Goal: Transaction & Acquisition: Purchase product/service

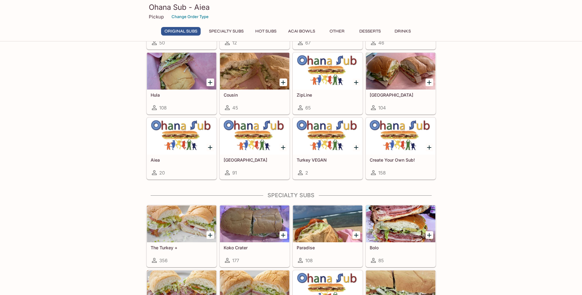
scroll to position [143, 0]
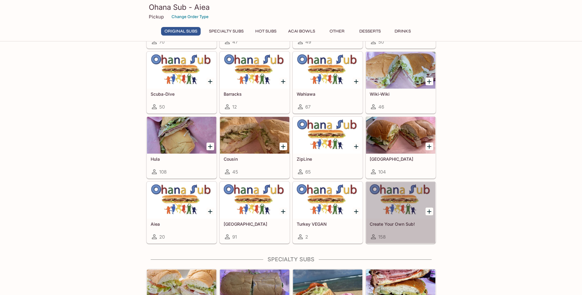
click at [422, 222] on h5 "Create Your Own Sub!" at bounding box center [400, 223] width 62 height 5
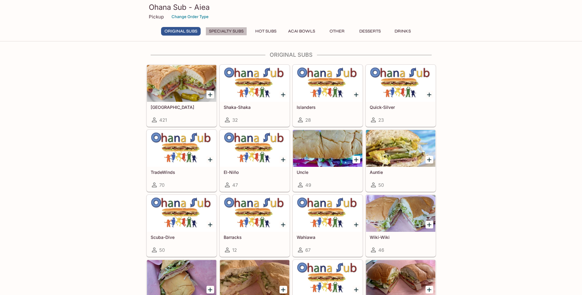
click at [234, 32] on button "Specialty Subs" at bounding box center [225, 31] width 41 height 9
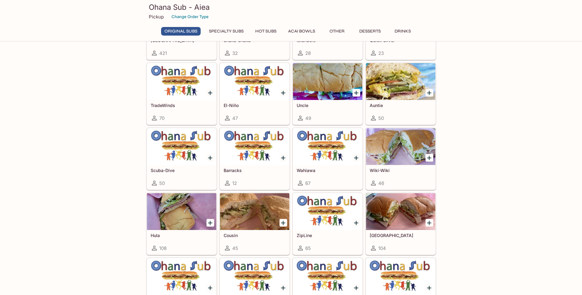
scroll to position [71, 0]
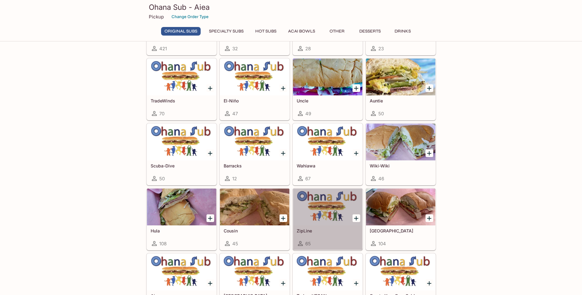
click at [315, 223] on div at bounding box center [327, 207] width 69 height 37
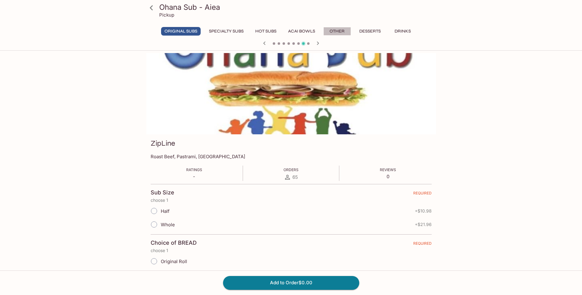
click at [339, 30] on button "Other" at bounding box center [337, 31] width 28 height 9
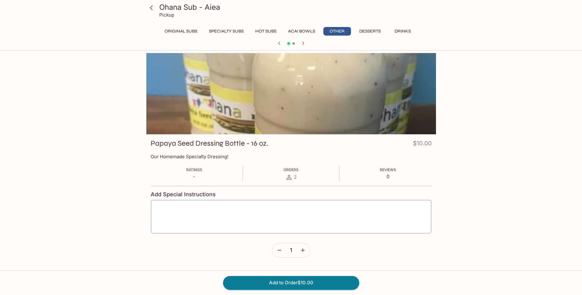
click at [228, 33] on button "Specialty Subs" at bounding box center [225, 31] width 41 height 9
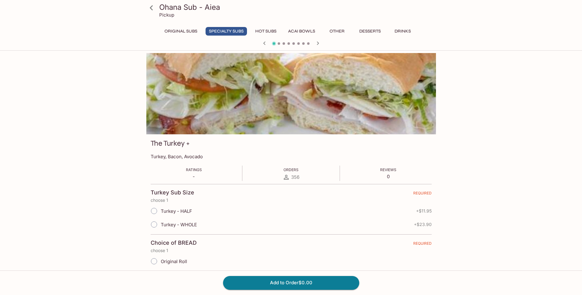
click at [183, 33] on button "Original Subs" at bounding box center [181, 31] width 40 height 9
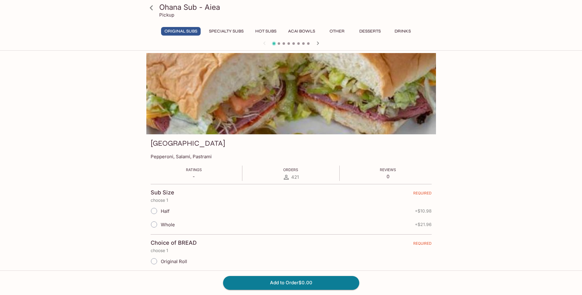
click at [236, 36] on div "Original Subs Specialty Subs Hot Subs Acai Bowls Other Desserts Drinks" at bounding box center [291, 33] width 265 height 12
click at [235, 35] on button "Specialty Subs" at bounding box center [225, 31] width 41 height 9
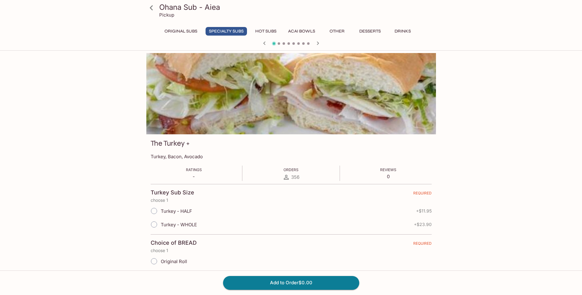
click at [343, 30] on button "Other" at bounding box center [337, 31] width 28 height 9
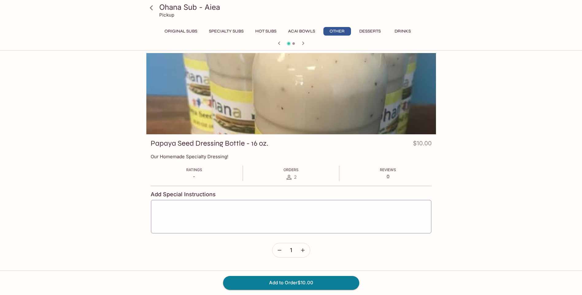
click at [390, 36] on div "Original Subs Specialty Subs Hot Subs Acai Bowls Other Desserts Drinks" at bounding box center [291, 33] width 265 height 12
click at [410, 27] on div "Ohana Sub - Aiea Pickup Original Subs Specialty Subs Hot Subs Acai Bowls Other …" at bounding box center [291, 24] width 294 height 48
click at [304, 44] on icon "button" at bounding box center [302, 43] width 7 height 7
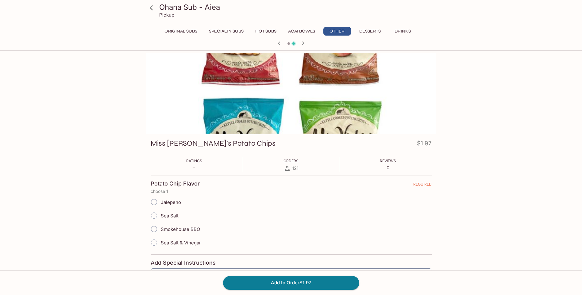
click at [277, 47] on icon "button" at bounding box center [278, 43] width 7 height 7
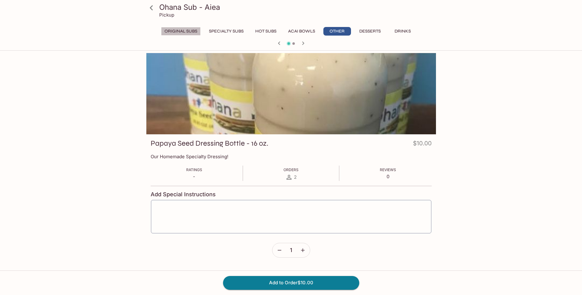
click at [174, 31] on button "Original Subs" at bounding box center [181, 31] width 40 height 9
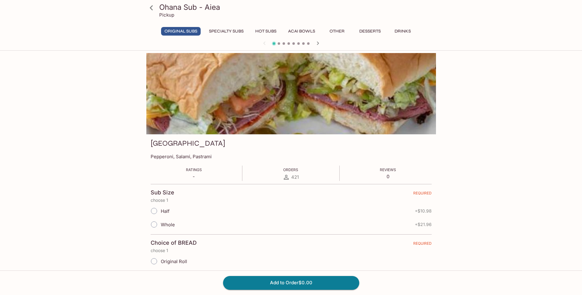
click at [151, 8] on icon at bounding box center [151, 7] width 11 height 11
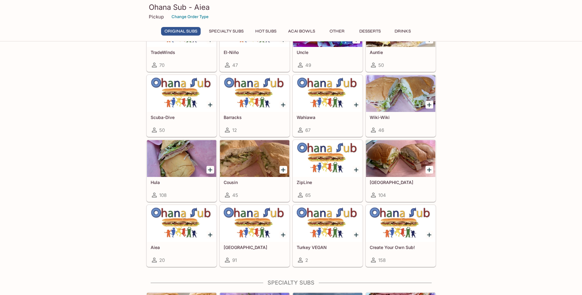
scroll to position [143, 0]
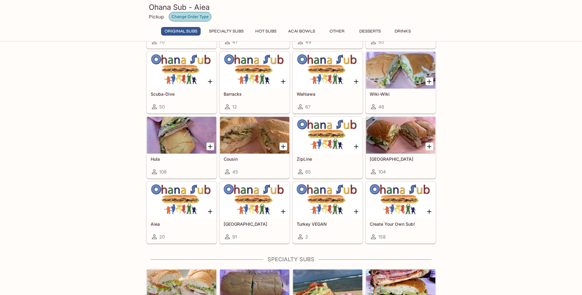
click at [187, 15] on button "Change Order Type" at bounding box center [190, 17] width 43 height 10
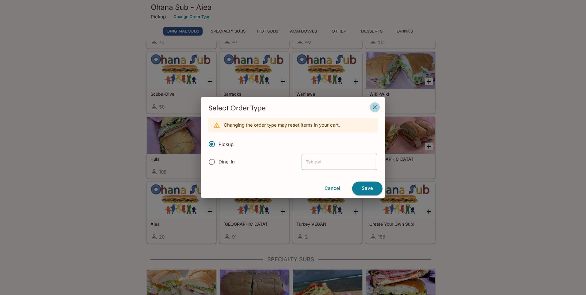
click at [373, 105] on icon "button" at bounding box center [375, 107] width 4 height 4
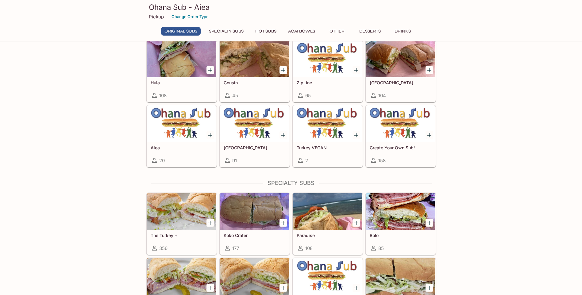
scroll to position [215, 0]
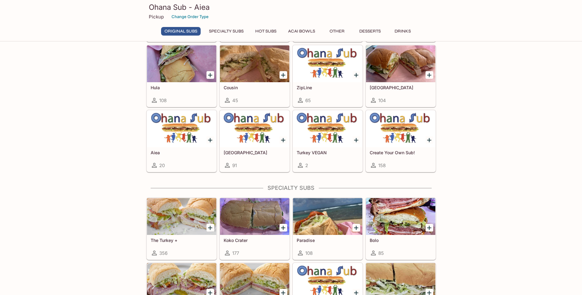
click at [242, 140] on div at bounding box center [254, 128] width 69 height 37
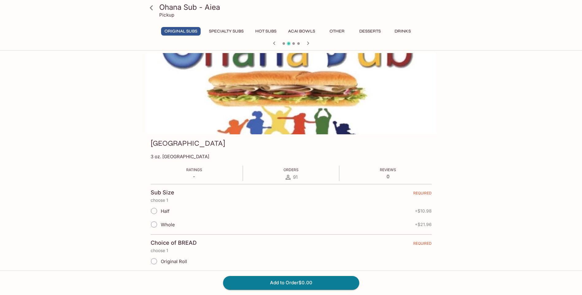
click at [155, 211] on input "Half" at bounding box center [153, 211] width 13 height 13
radio input "true"
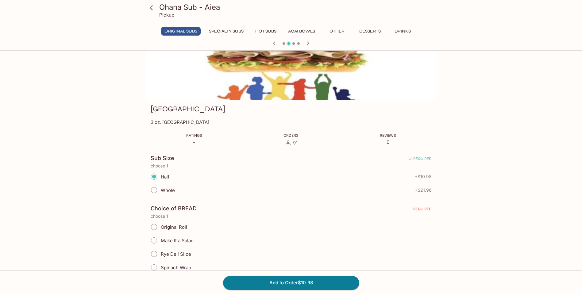
scroll to position [143, 0]
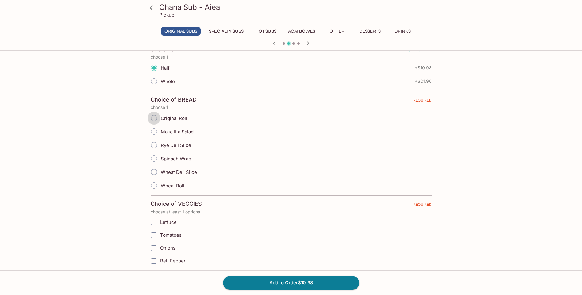
drag, startPoint x: 152, startPoint y: 118, endPoint x: 252, endPoint y: 128, distance: 100.4
click at [152, 118] on input "Original Roll" at bounding box center [153, 118] width 13 height 13
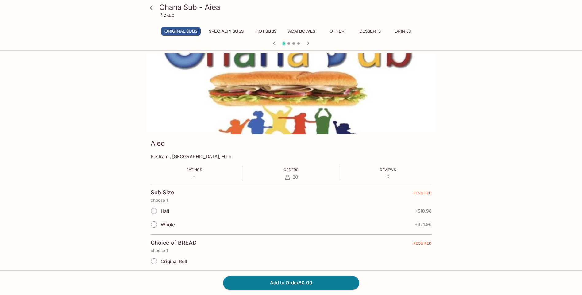
click at [152, 7] on icon at bounding box center [151, 7] width 11 height 11
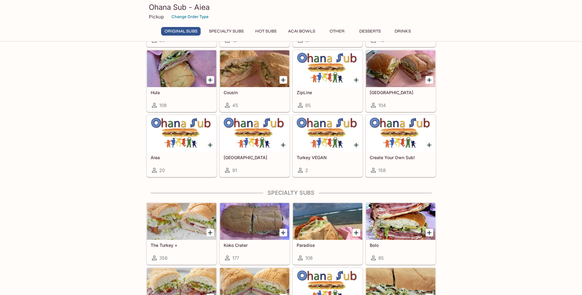
scroll to position [215, 0]
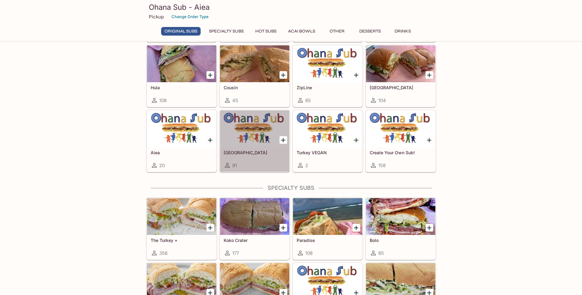
click at [255, 142] on div at bounding box center [254, 128] width 69 height 37
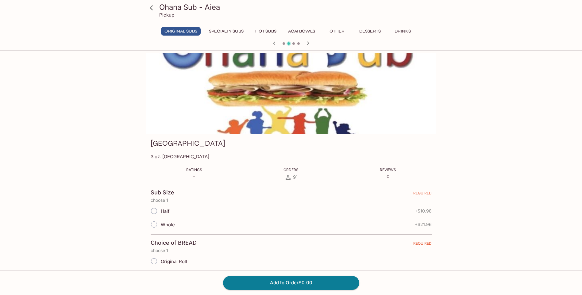
click at [160, 209] on span at bounding box center [153, 210] width 13 height 13
click at [153, 210] on input "Half" at bounding box center [153, 211] width 13 height 13
radio input "true"
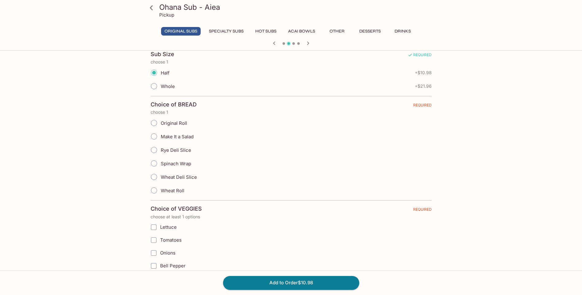
scroll to position [143, 0]
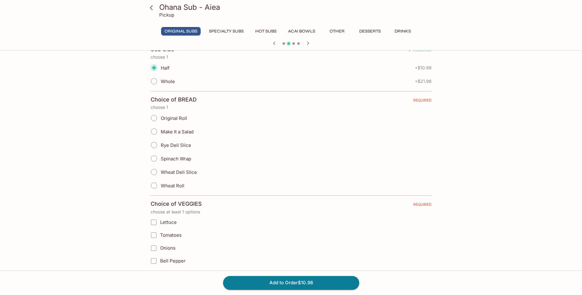
click at [171, 118] on span "Original Roll" at bounding box center [174, 118] width 26 height 6
click at [160, 118] on input "Original Roll" at bounding box center [153, 118] width 13 height 13
radio input "true"
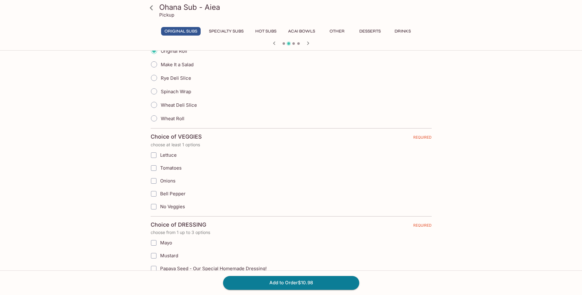
scroll to position [215, 0]
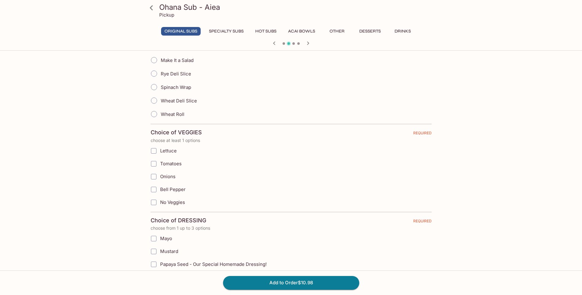
click at [173, 150] on span "Lettuce" at bounding box center [168, 151] width 17 height 6
click at [160, 150] on input "Lettuce" at bounding box center [153, 151] width 12 height 12
checkbox input "true"
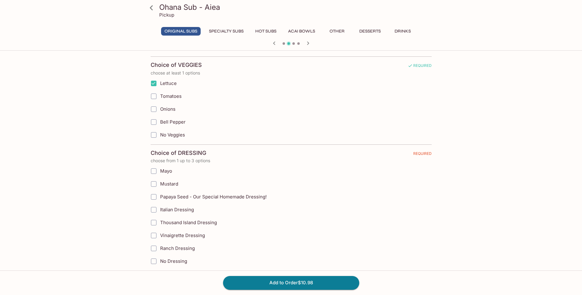
scroll to position [286, 0]
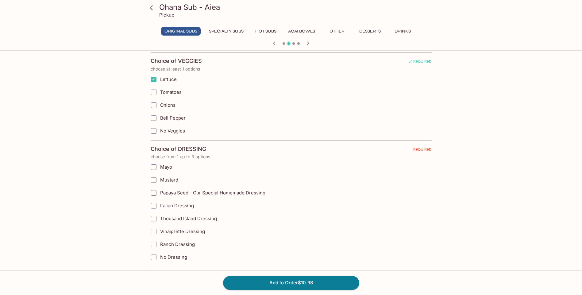
click at [162, 163] on label "Mayo" at bounding box center [259, 167] width 225 height 13
click at [160, 163] on input "Mayo" at bounding box center [153, 167] width 12 height 12
checkbox input "true"
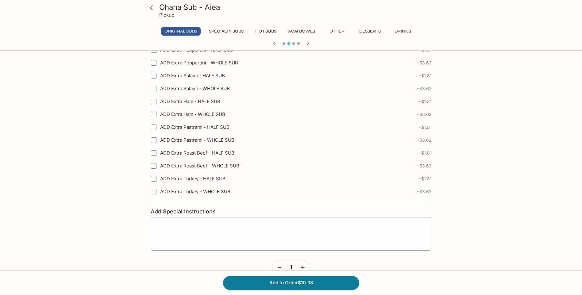
scroll to position [919, 0]
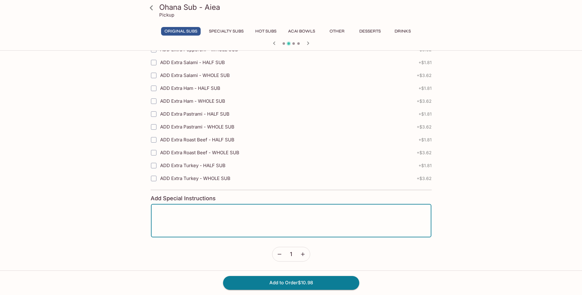
click at [242, 214] on textarea at bounding box center [291, 220] width 272 height 23
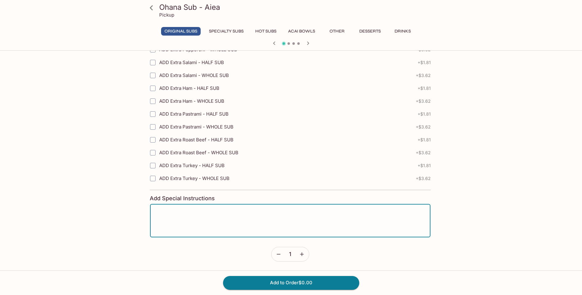
click at [421, 224] on textarea at bounding box center [290, 220] width 272 height 23
click at [215, 216] on textarea at bounding box center [291, 220] width 272 height 23
type textarea "Light mayo on sandwich"
click at [291, 282] on button "Add to Order $10.98" at bounding box center [291, 282] width 136 height 13
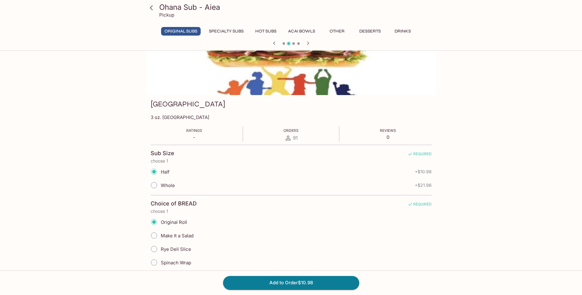
scroll to position [0, 0]
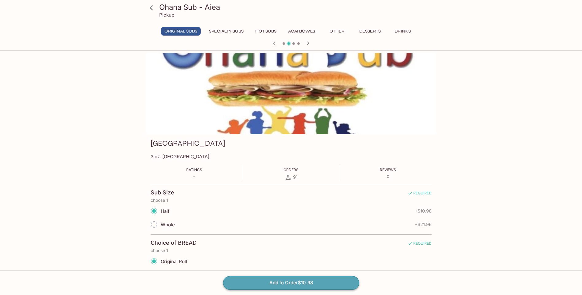
click at [294, 283] on button "Add to Order $10.98" at bounding box center [291, 282] width 136 height 13
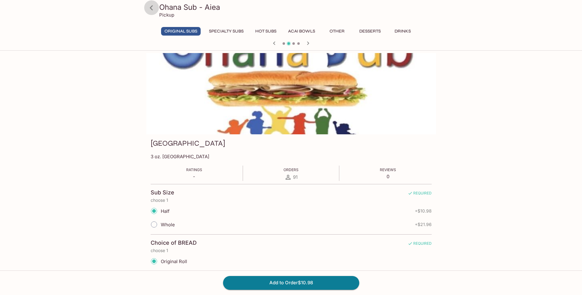
click at [150, 7] on icon at bounding box center [151, 7] width 11 height 11
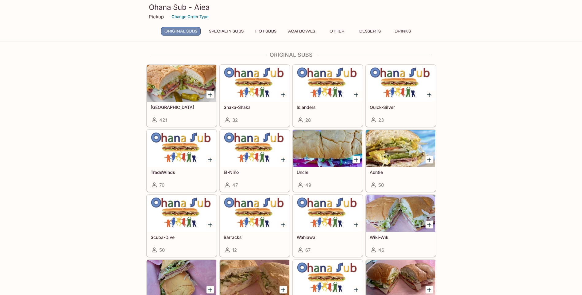
click at [187, 30] on button "Original Subs" at bounding box center [181, 31] width 40 height 9
click at [195, 21] on button "Change Order Type" at bounding box center [190, 17] width 43 height 10
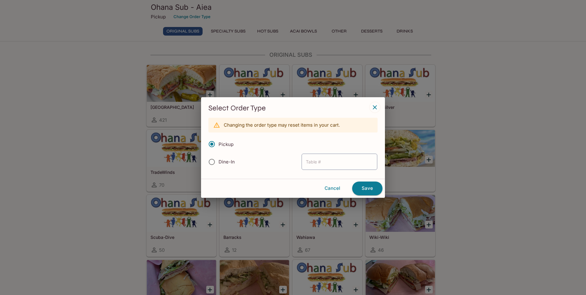
click at [336, 193] on button "Cancel" at bounding box center [332, 188] width 35 height 13
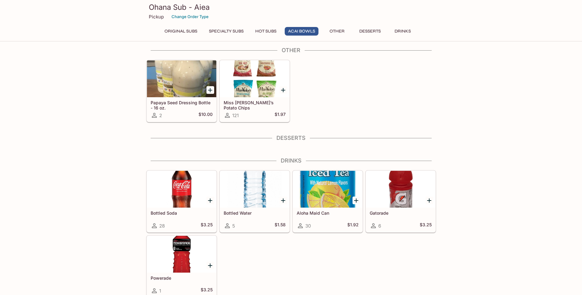
scroll to position [748, 0]
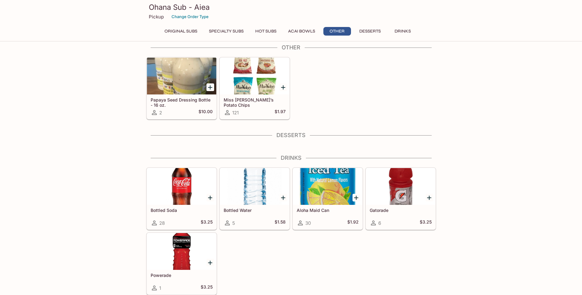
drag, startPoint x: 406, startPoint y: 250, endPoint x: 401, endPoint y: 255, distance: 6.5
click at [405, 251] on div "Bottled Soda 28 $3.25 Bottled Water 5 $1.58 Aloha Maid Can 30 $1.92 Gatorade 6 …" at bounding box center [290, 230] width 292 height 130
drag, startPoint x: 396, startPoint y: 260, endPoint x: 384, endPoint y: 269, distance: 15.0
click at [389, 266] on div "Bottled Soda 28 $3.25 Bottled Water 5 $1.58 Aloha Maid Can 30 $1.92 Gatorade 6 …" at bounding box center [290, 230] width 292 height 130
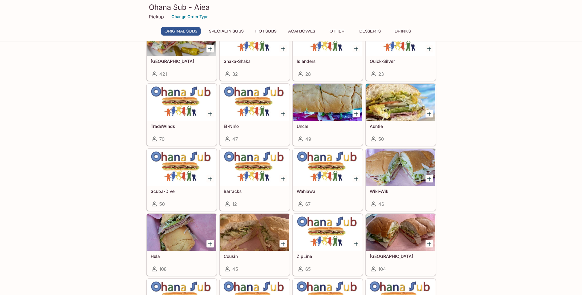
scroll to position [143, 0]
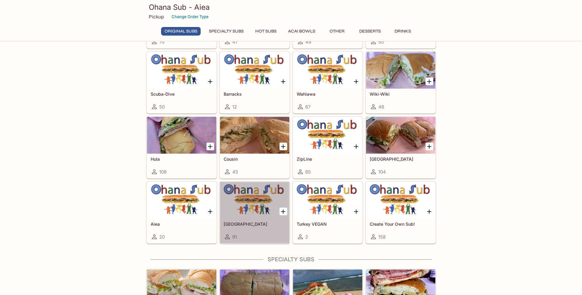
click at [258, 212] on div at bounding box center [254, 200] width 69 height 37
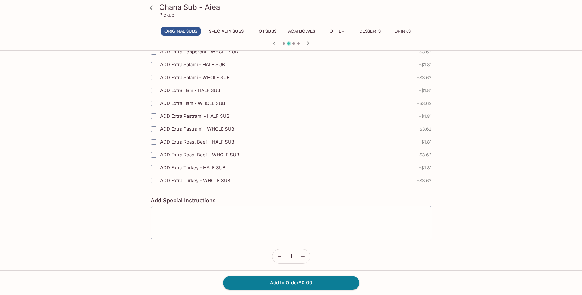
scroll to position [919, 0]
